Goal: Task Accomplishment & Management: Manage account settings

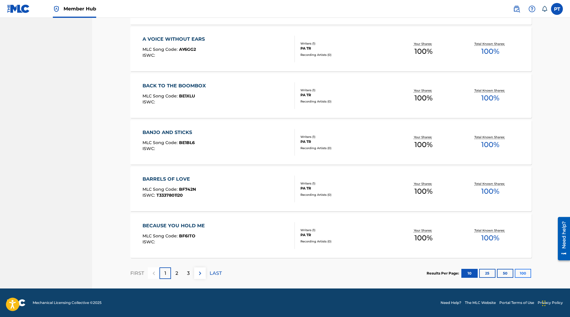
drag, startPoint x: 533, startPoint y: 275, endPoint x: 523, endPoint y: 274, distance: 9.9
click at [522, 273] on button "100" at bounding box center [523, 273] width 16 height 9
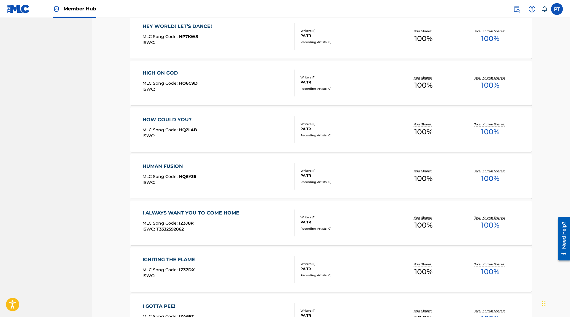
scroll to position [3082, 0]
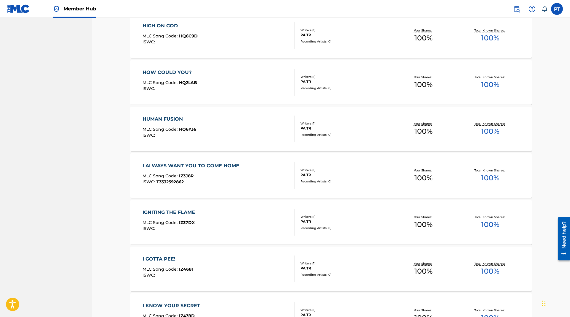
click at [222, 124] on div "HUMAN FUSION MLC Song Code : HQ6Y36 ISWC :" at bounding box center [219, 129] width 153 height 27
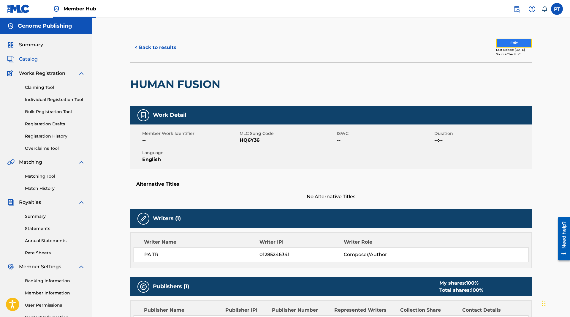
click at [503, 42] on button "Edit" at bounding box center [514, 43] width 36 height 9
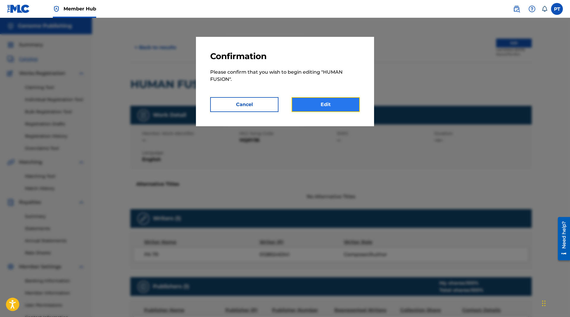
click at [357, 103] on link "Edit" at bounding box center [326, 104] width 68 height 15
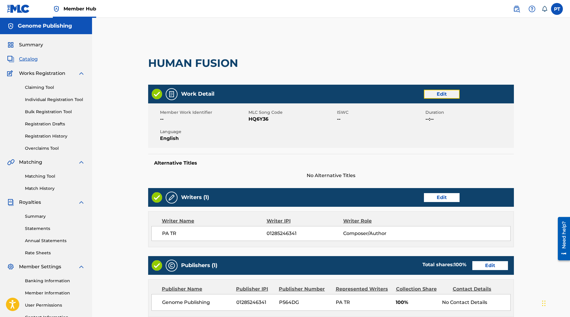
click at [451, 92] on link "Edit" at bounding box center [442, 94] width 36 height 9
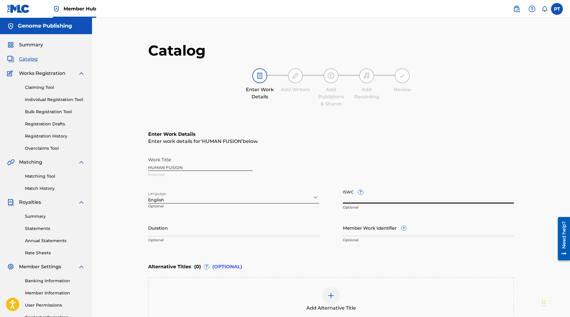
paste input "T-335.464.901-3"
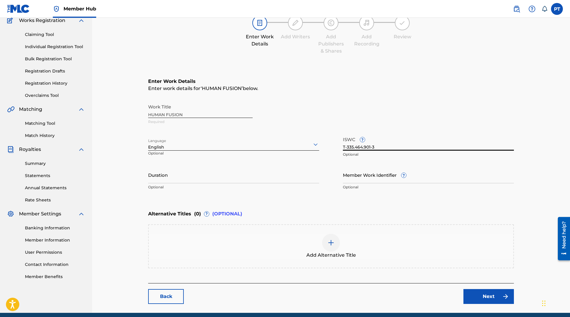
scroll to position [77, 0]
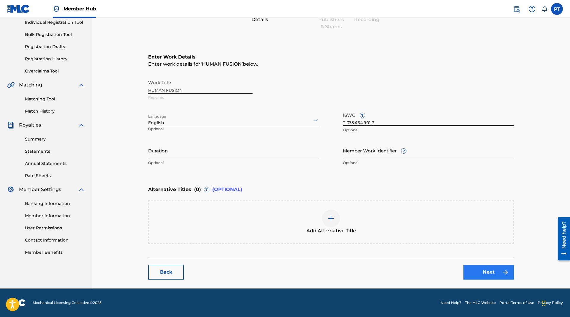
type input "T-335.464.901-3"
click at [482, 273] on link "Next" at bounding box center [489, 272] width 51 height 15
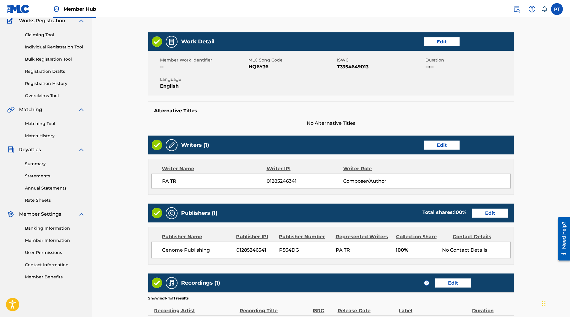
scroll to position [101, 0]
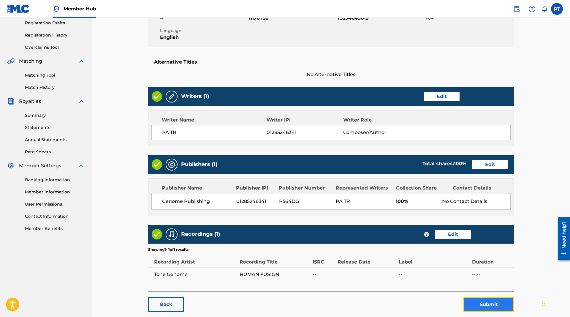
click at [490, 302] on button "Submit" at bounding box center [489, 304] width 51 height 15
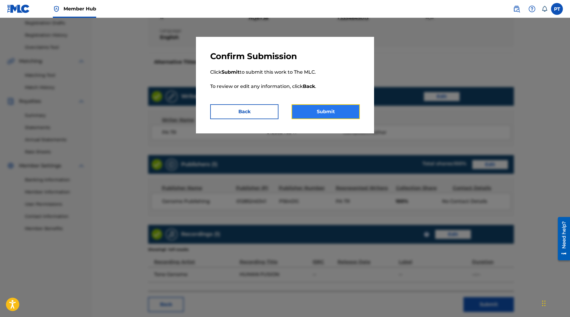
click at [340, 112] on button "Submit" at bounding box center [326, 111] width 68 height 15
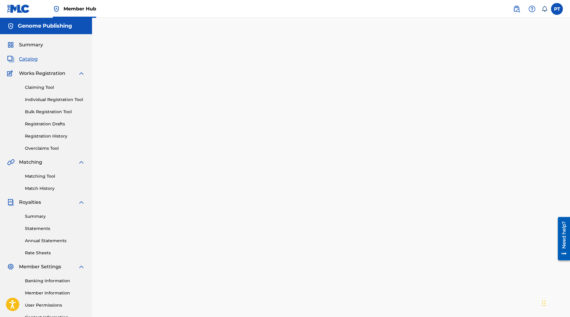
click at [28, 58] on span "Catalog" at bounding box center [28, 59] width 19 height 7
